Goal: Task Accomplishment & Management: Use online tool/utility

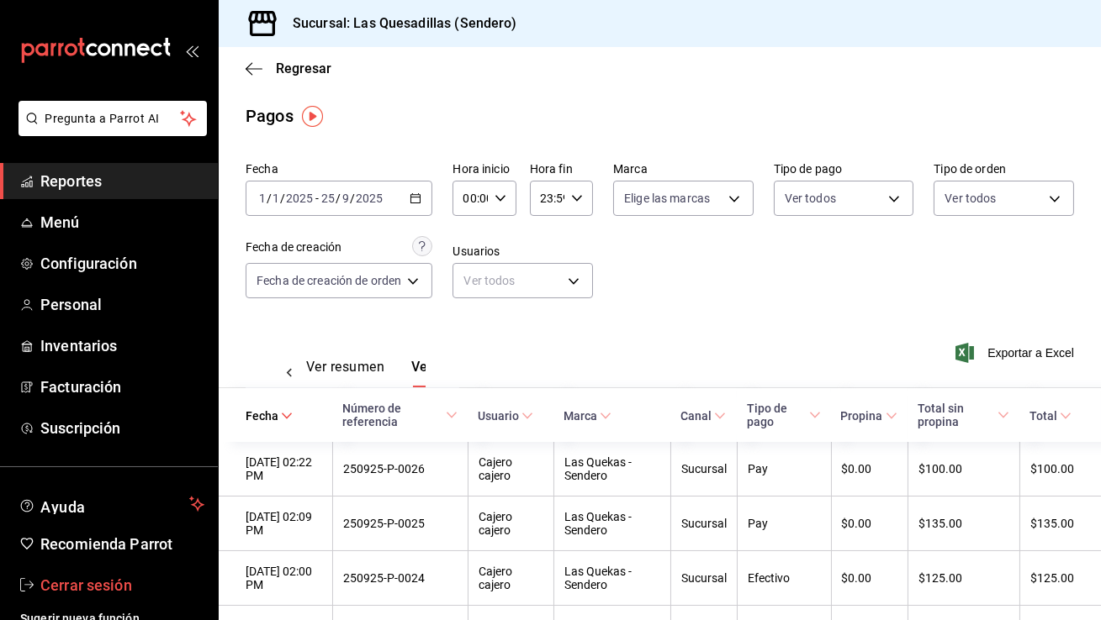
scroll to position [0, 50]
click at [140, 586] on span "Cerrar sesión" at bounding box center [122, 585] width 164 height 23
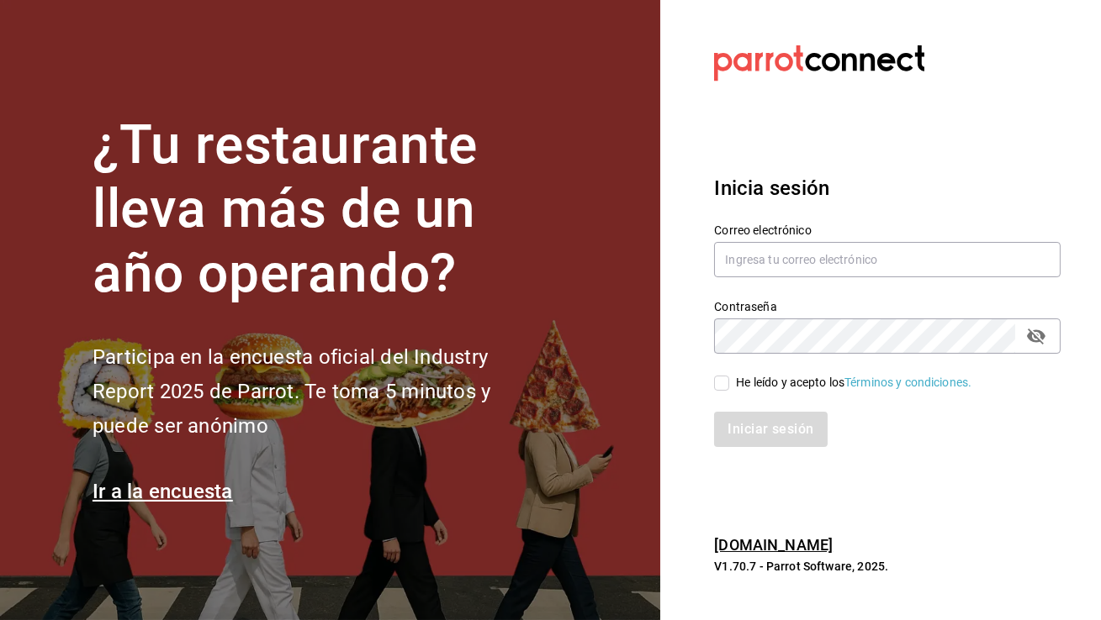
click at [769, 277] on div "Correo electrónico" at bounding box center [887, 252] width 346 height 56
click at [771, 271] on input "text" at bounding box center [887, 259] width 346 height 35
type input "[EMAIL_ADDRESS][DOMAIN_NAME]"
click at [723, 379] on input "He leído y acepto los Términos y condiciones." at bounding box center [721, 383] width 15 height 15
checkbox input "true"
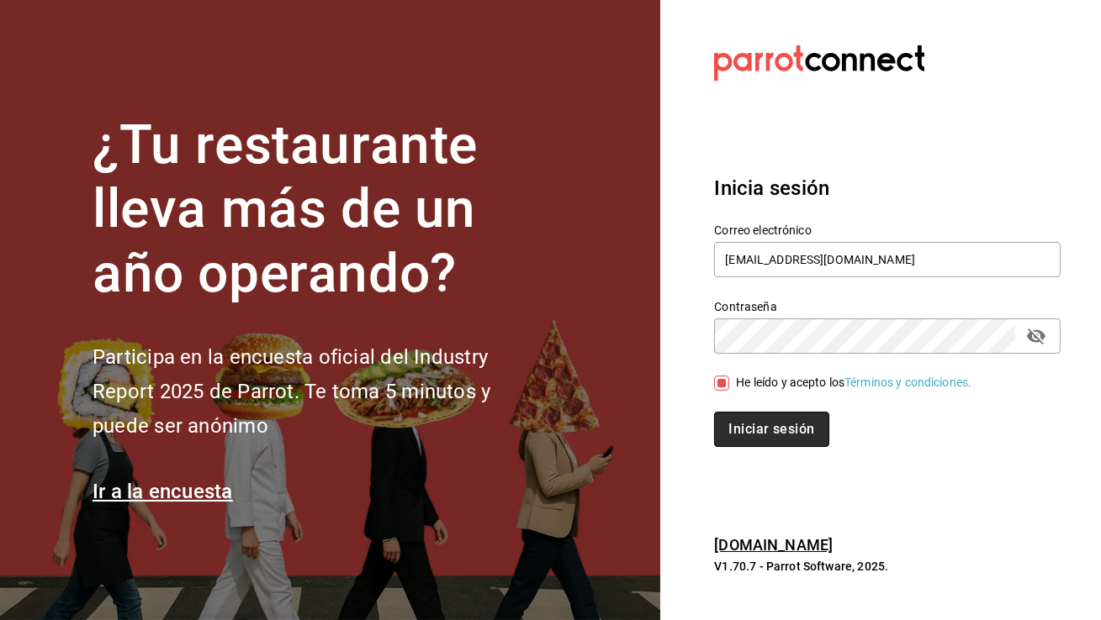
click at [753, 421] on button "Iniciar sesión" at bounding box center [771, 429] width 114 height 35
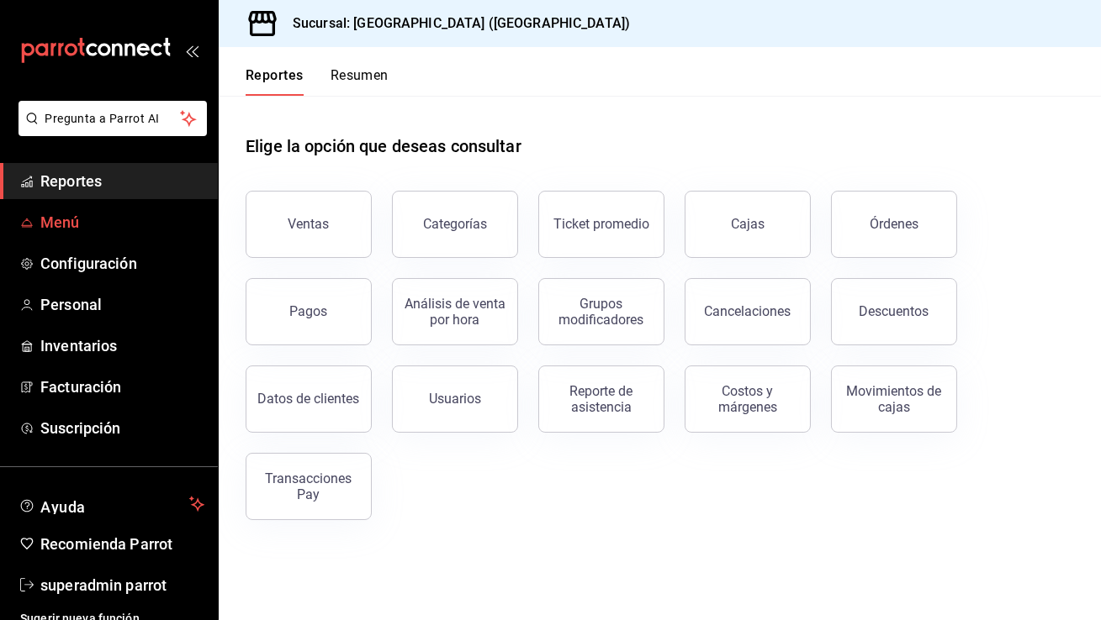
click at [119, 225] on span "Menú" at bounding box center [122, 222] width 164 height 23
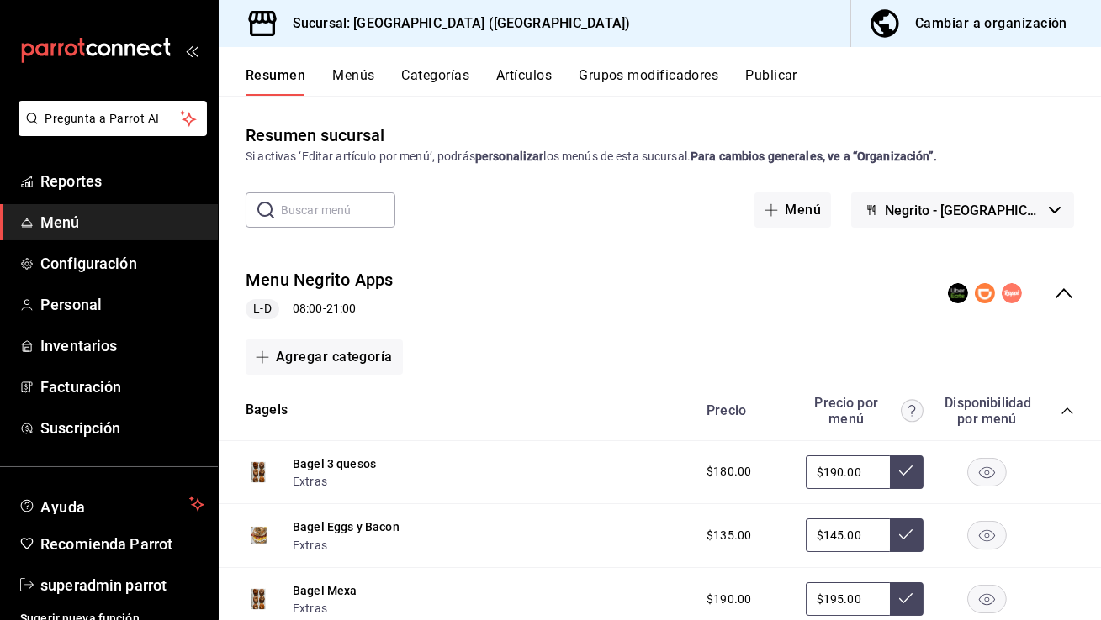
click at [771, 80] on button "Publicar" at bounding box center [771, 81] width 52 height 29
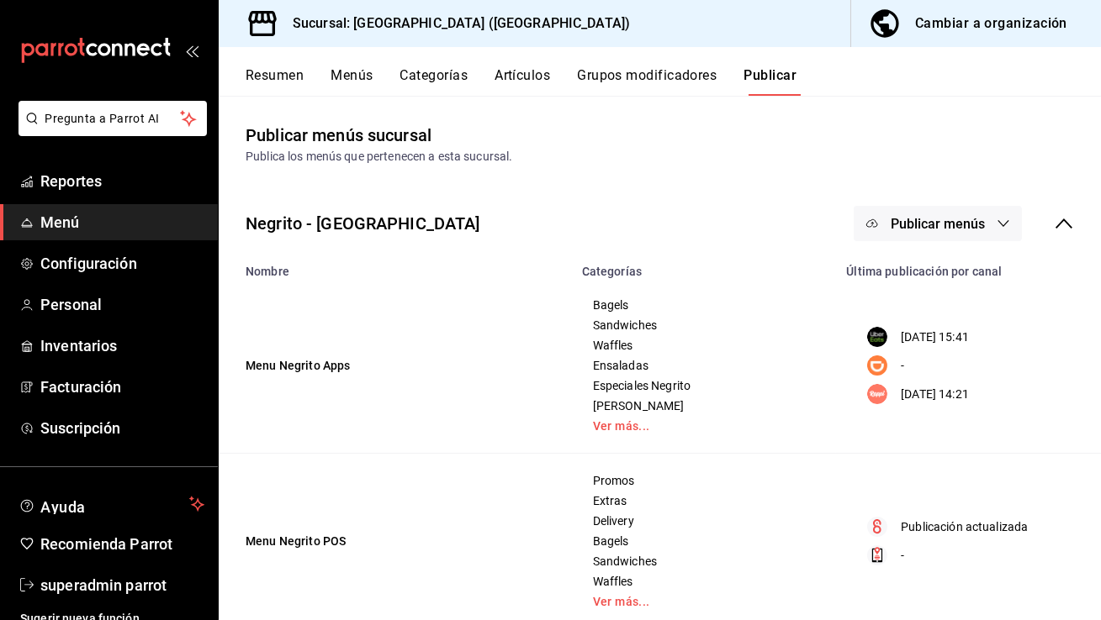
click at [896, 214] on button "Publicar menús" at bounding box center [937, 223] width 168 height 35
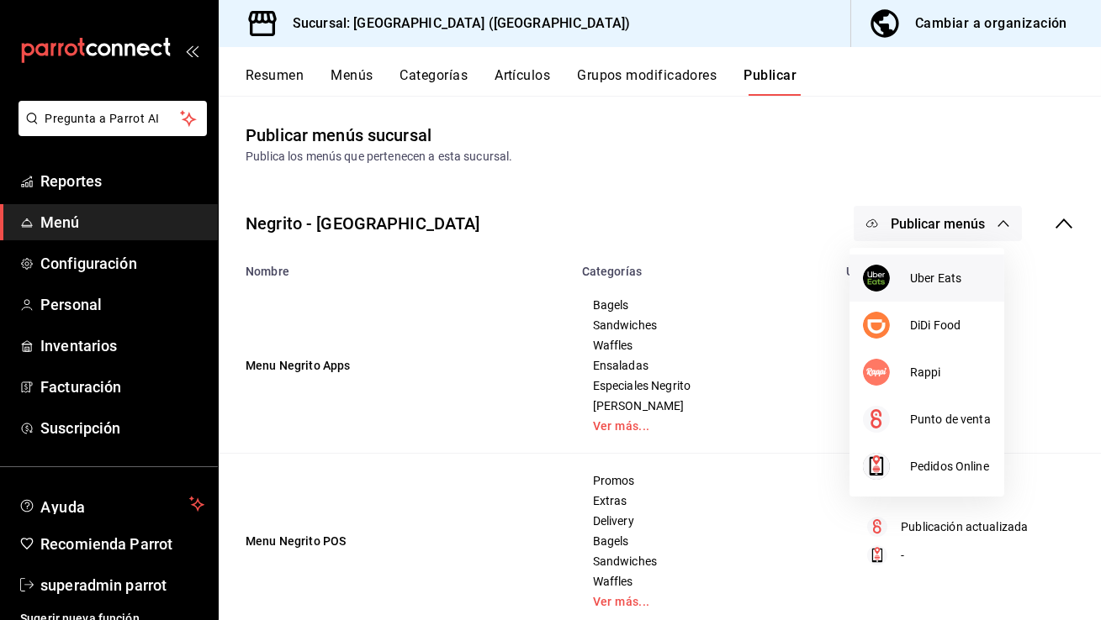
click at [904, 278] on div at bounding box center [886, 278] width 47 height 27
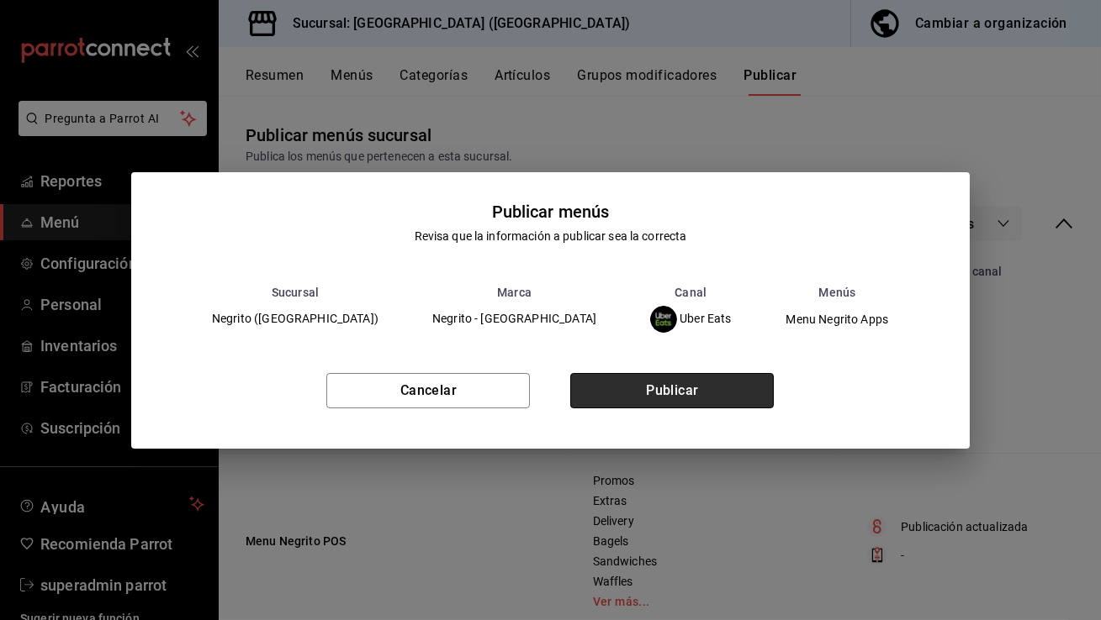
click at [683, 393] on button "Publicar" at bounding box center [671, 390] width 203 height 35
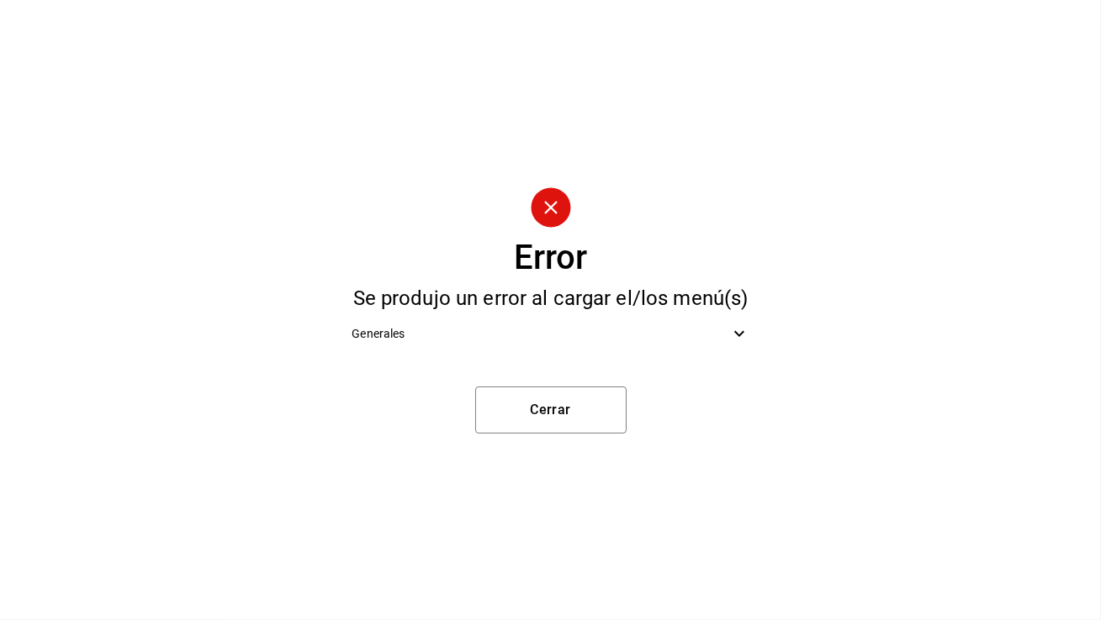
click at [617, 340] on span "Generales" at bounding box center [539, 334] width 377 height 18
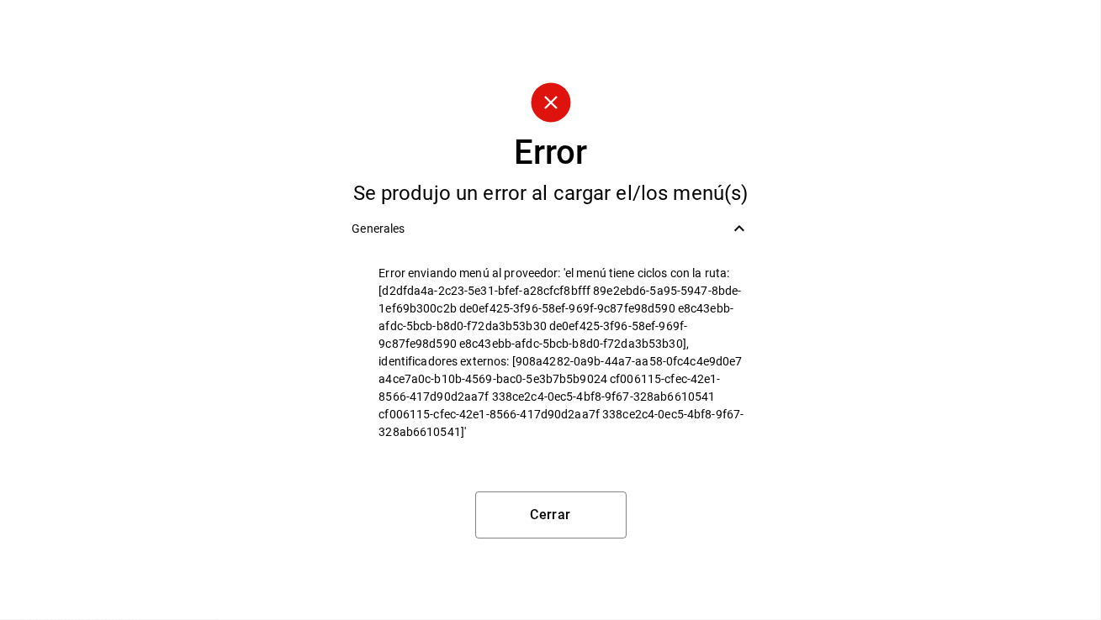
click at [739, 225] on icon at bounding box center [739, 229] width 20 height 20
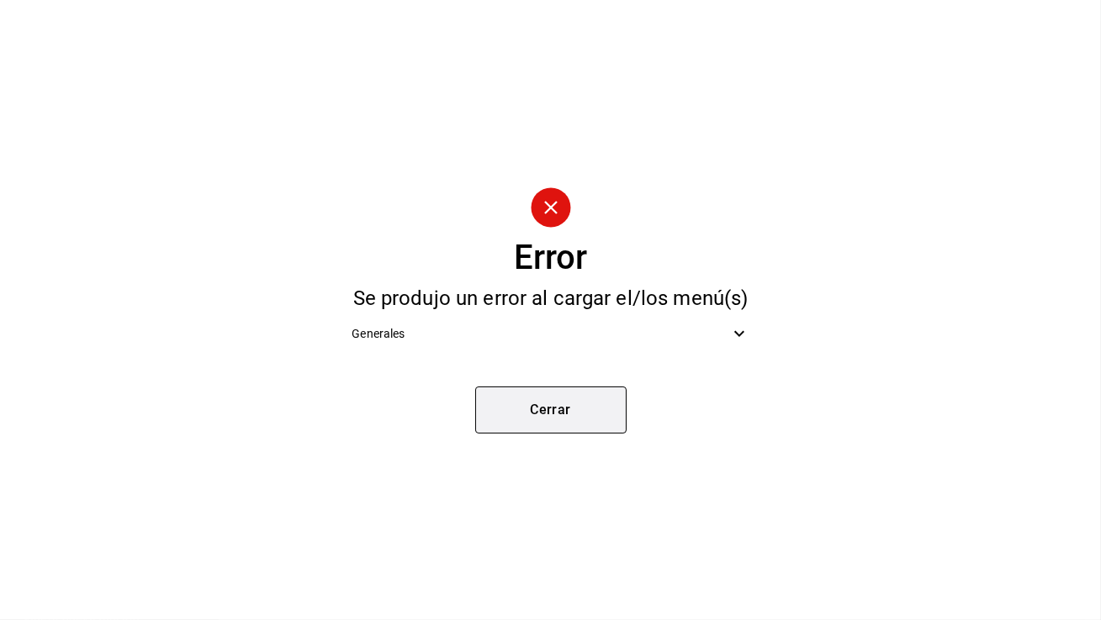
click at [571, 392] on button "Cerrar" at bounding box center [550, 410] width 151 height 47
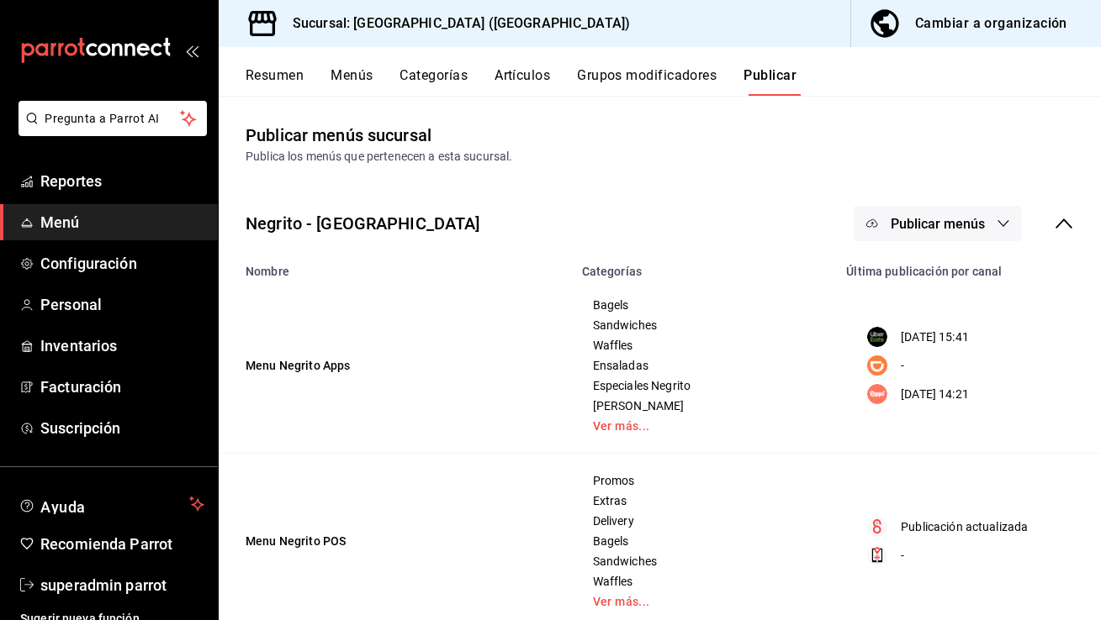
click at [932, 229] on span "Publicar menús" at bounding box center [937, 224] width 94 height 16
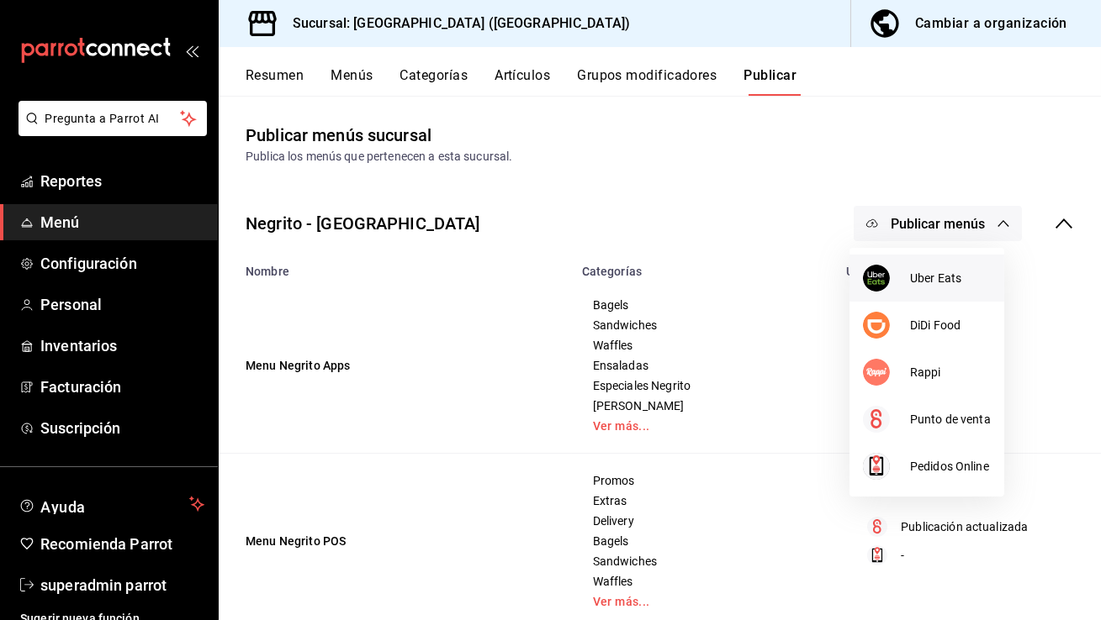
click at [921, 283] on span "Uber Eats" at bounding box center [950, 279] width 81 height 18
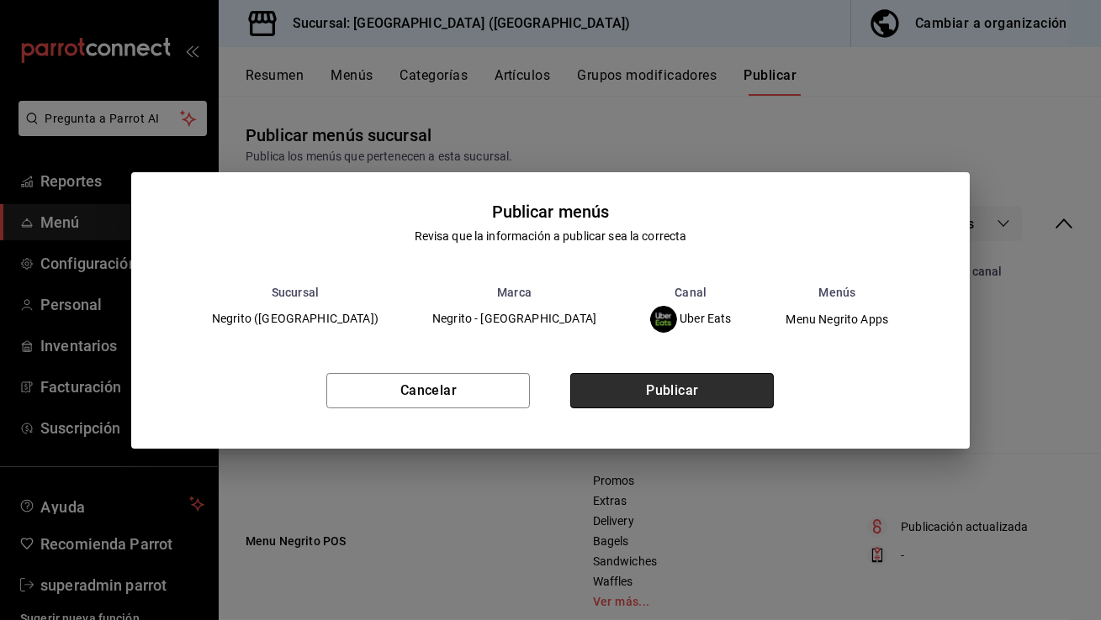
click at [700, 378] on button "Publicar" at bounding box center [671, 390] width 203 height 35
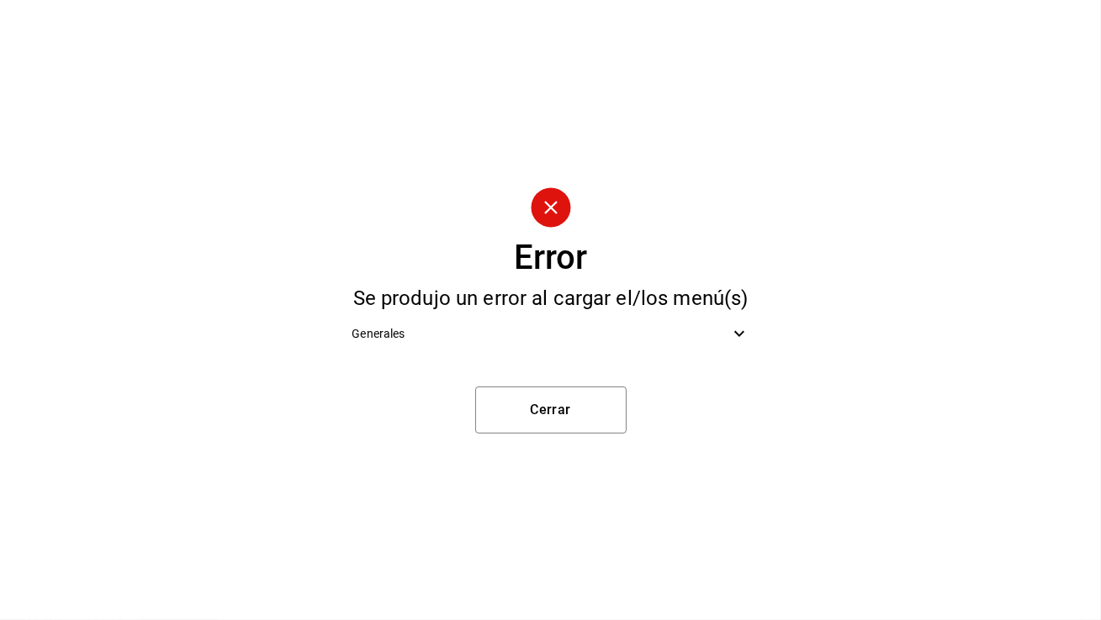
click at [631, 317] on div "Generales" at bounding box center [550, 334] width 424 height 38
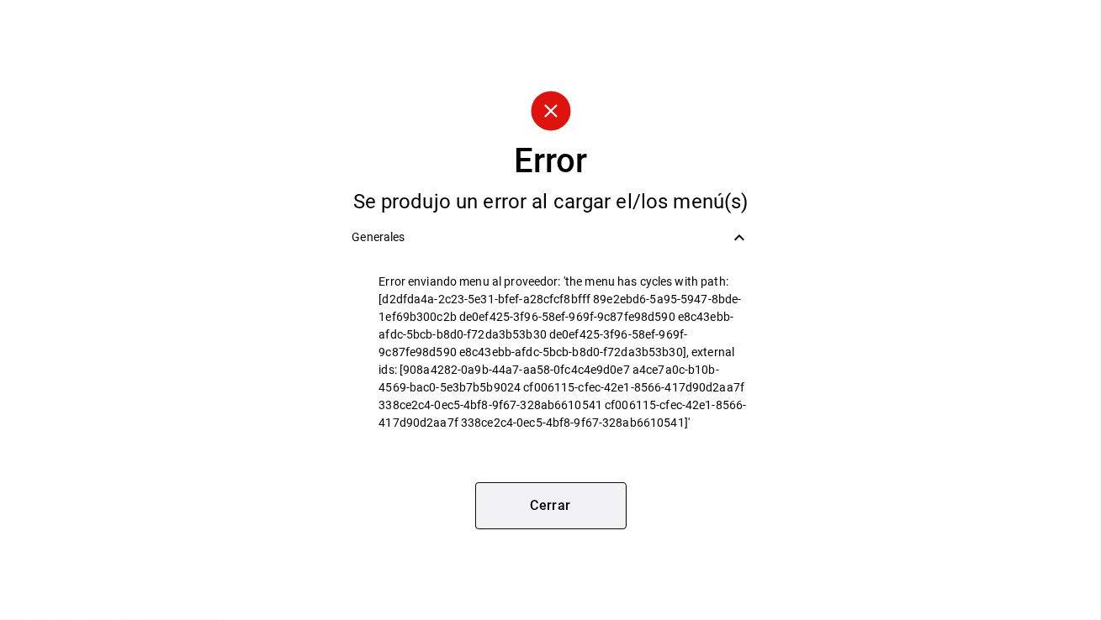
click at [550, 515] on button "Cerrar" at bounding box center [550, 506] width 151 height 47
